Goal: Transaction & Acquisition: Purchase product/service

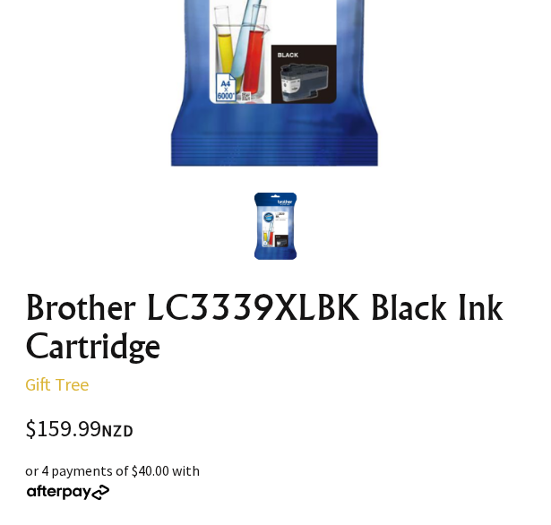
scroll to position [448, 0]
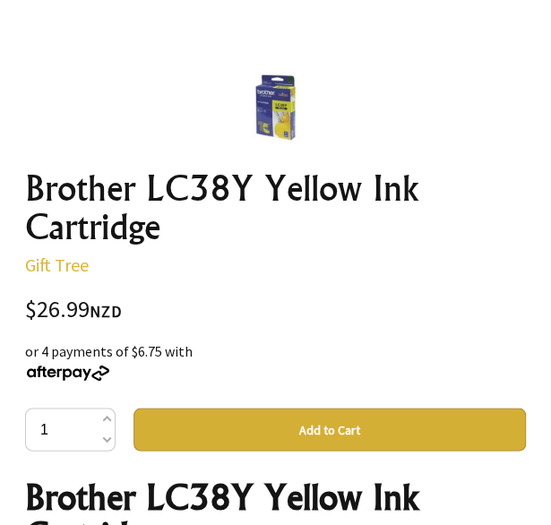
scroll to position [627, 0]
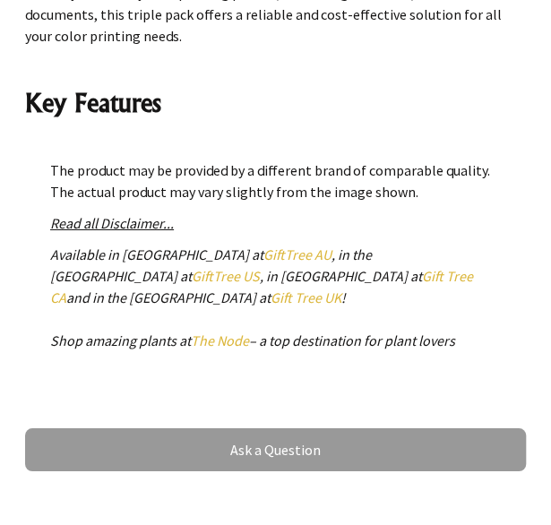
scroll to position [2062, 0]
